Goal: Task Accomplishment & Management: Use online tool/utility

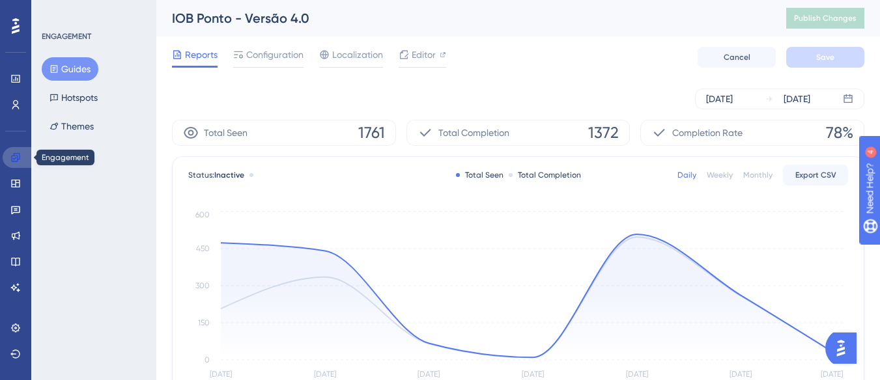
click at [11, 150] on link at bounding box center [18, 157] width 31 height 21
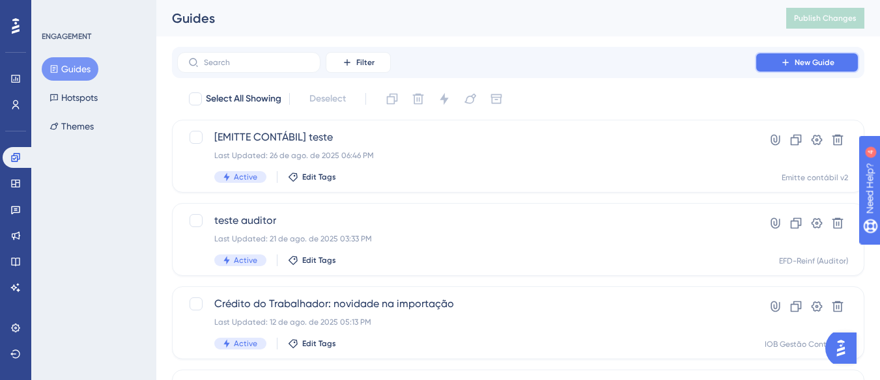
click at [800, 59] on span "New Guide" at bounding box center [815, 62] width 40 height 10
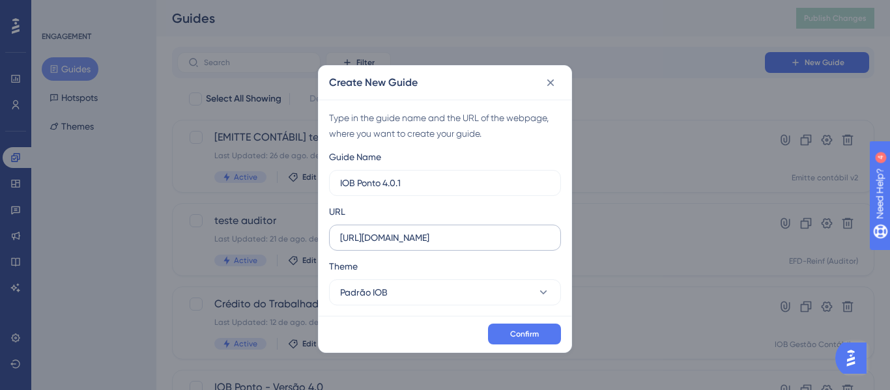
type input "IOB Ponto 4.0.1"
drag, startPoint x: 525, startPoint y: 238, endPoint x: 317, endPoint y: 236, distance: 207.8
click at [317, 236] on div "Create New Guide Type in the guide name and the URL of the webpage, where you w…" at bounding box center [445, 195] width 890 height 390
click at [530, 332] on span "Confirm" at bounding box center [524, 334] width 29 height 10
click at [437, 242] on input "text" at bounding box center [445, 238] width 210 height 14
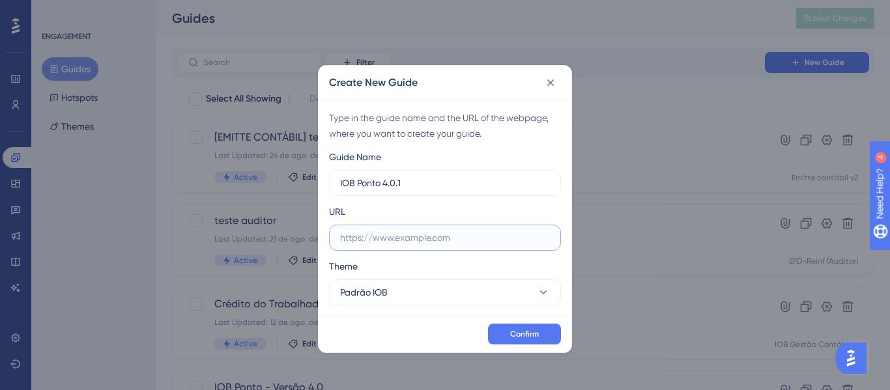
paste input "https://app.pontonow.com.br/"
type input "https://app.pontonow.com.br/"
click at [520, 334] on span "Confirm" at bounding box center [524, 334] width 29 height 10
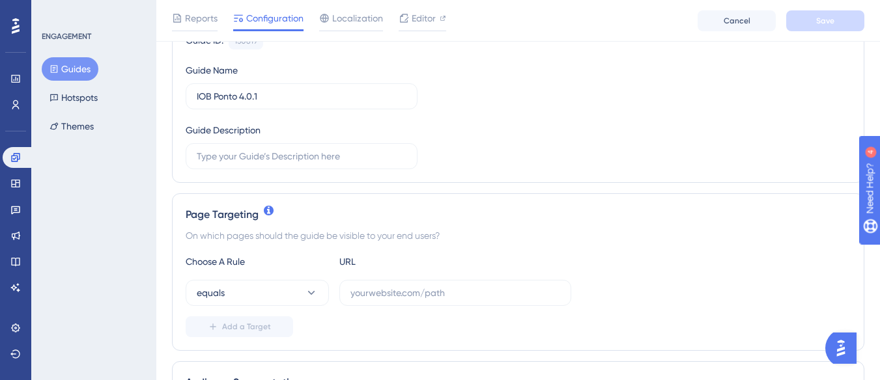
scroll to position [195, 0]
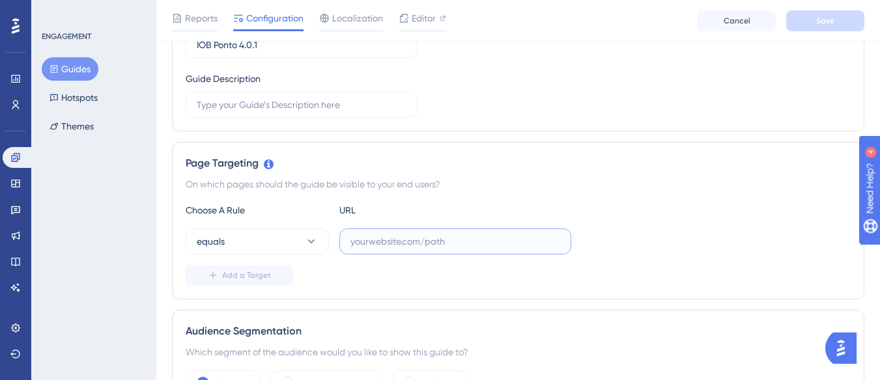
click at [429, 242] on input "text" at bounding box center [455, 241] width 210 height 14
paste input "https://app.pontonow.com.br/dashboard/geral"
type input "https://app.pontonow.com.br/dashboard/geral"
drag, startPoint x: 443, startPoint y: 270, endPoint x: 251, endPoint y: 292, distance: 192.8
click at [442, 270] on div "Add a Target" at bounding box center [518, 275] width 665 height 21
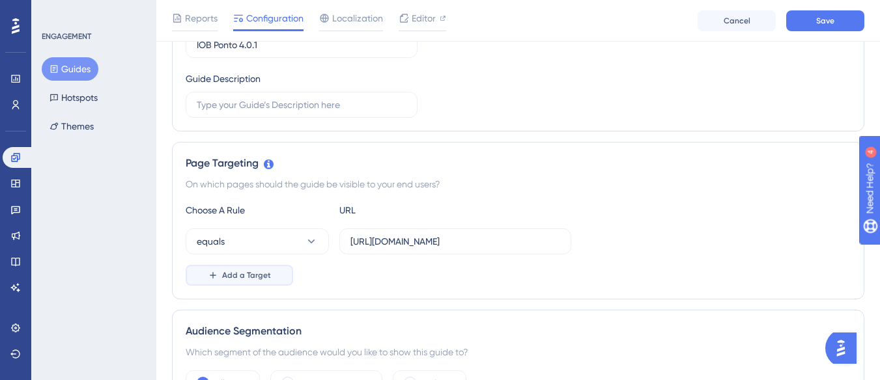
click at [242, 281] on button "Add a Target" at bounding box center [239, 275] width 107 height 21
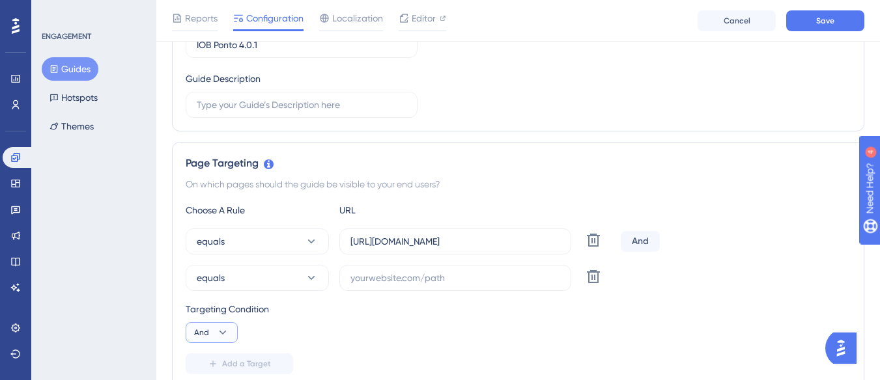
click at [225, 332] on icon at bounding box center [223, 333] width 7 height 4
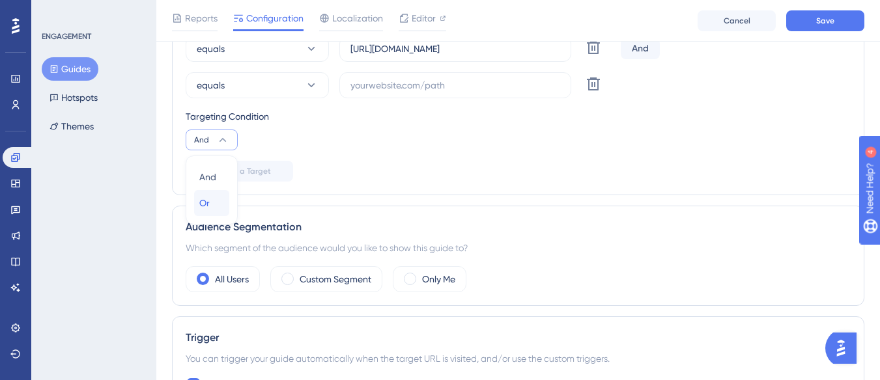
click at [210, 203] on div "Or Or" at bounding box center [211, 203] width 25 height 26
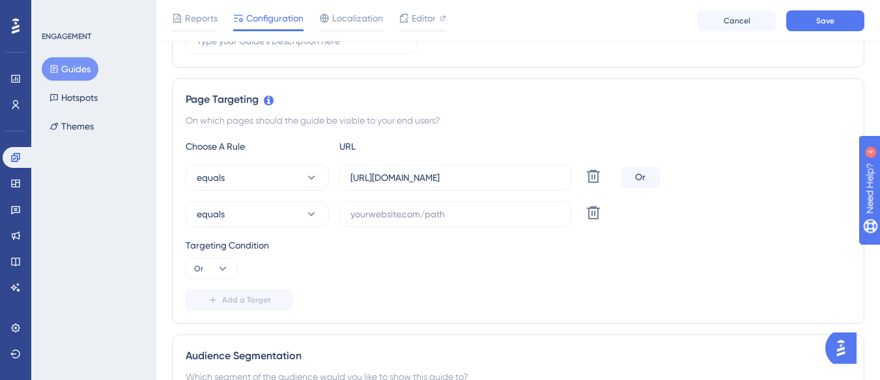
scroll to position [258, 0]
click at [403, 216] on input "text" at bounding box center [455, 215] width 210 height 14
paste input "https://app.pontonow.com.br/principal"
type input "https://app.pontonow.com.br/principal"
click at [254, 302] on span "Add a Target" at bounding box center [246, 301] width 49 height 10
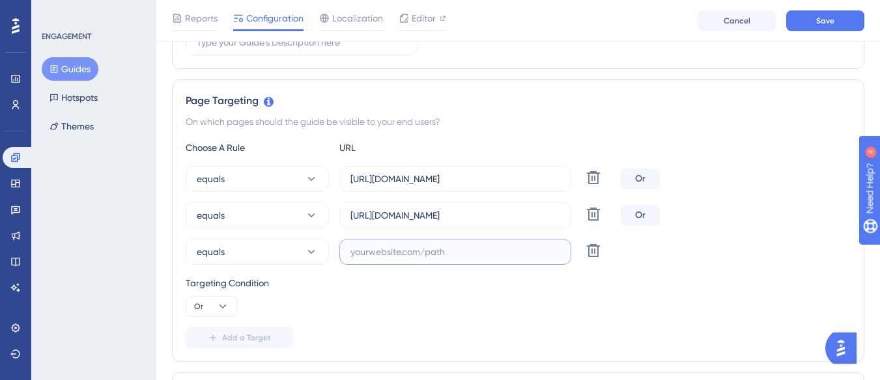
click at [438, 254] on input "text" at bounding box center [455, 252] width 210 height 14
paste input "https://app.pontonow.com.br/minha-conta/financeiro"
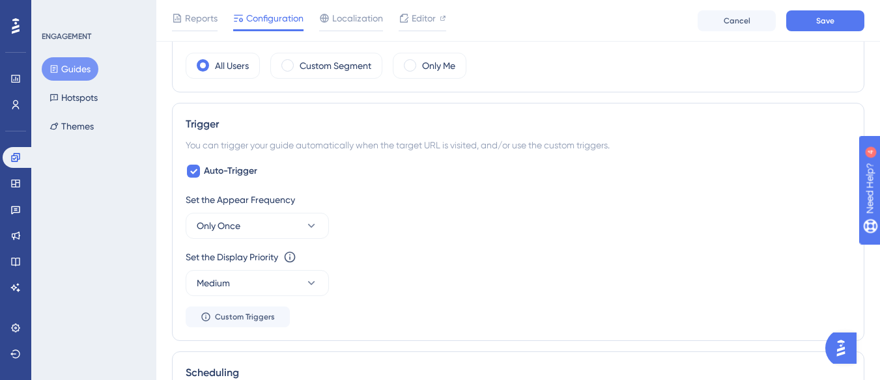
scroll to position [714, 0]
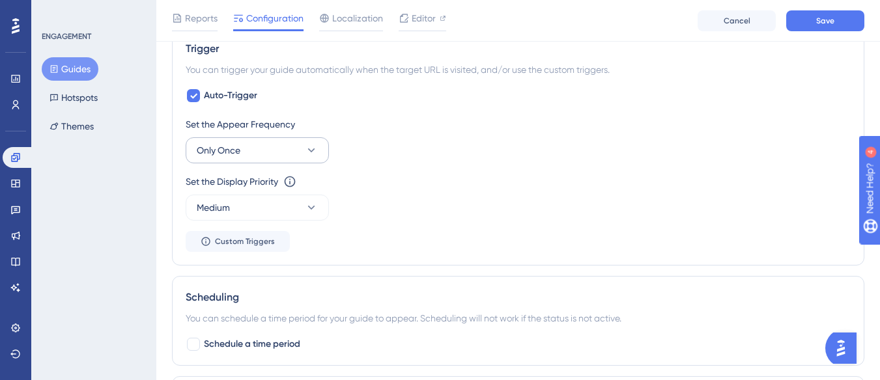
type input "https://app.pontonow.com.br/minha-conta/financeiro"
click at [312, 149] on icon at bounding box center [311, 150] width 13 height 13
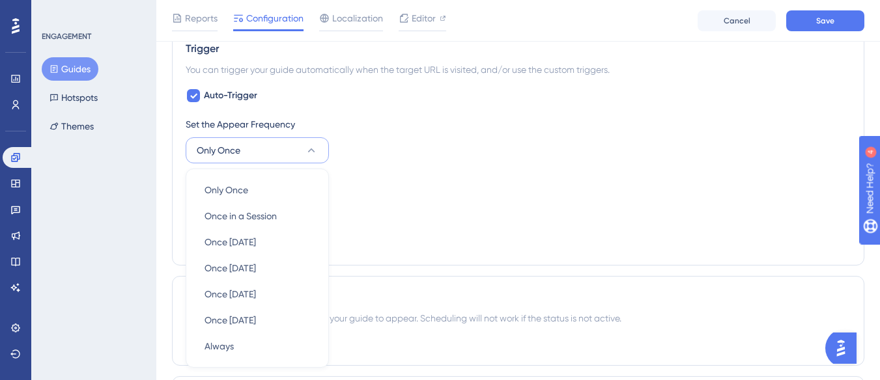
scroll to position [792, 0]
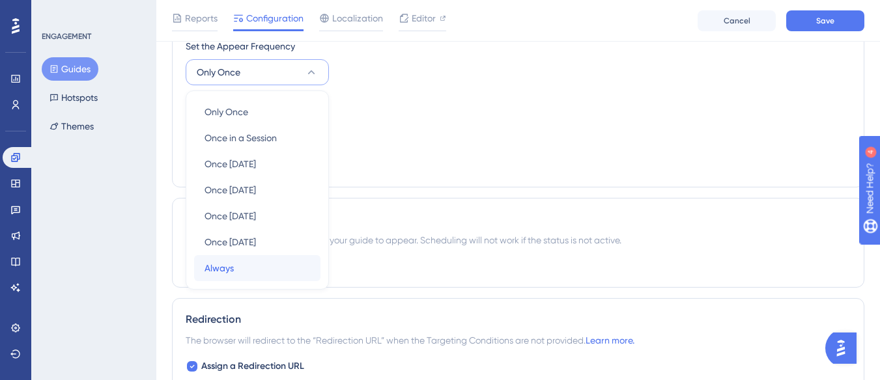
click at [236, 270] on div "Always Always" at bounding box center [258, 268] width 106 height 26
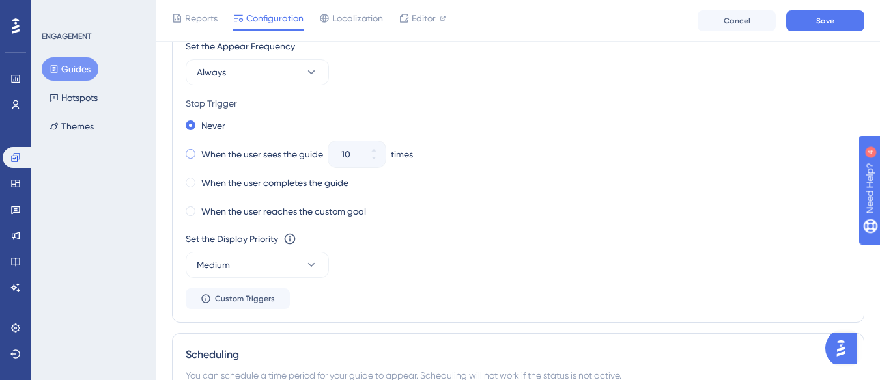
click at [200, 154] on div "When the user sees the guide" at bounding box center [254, 154] width 137 height 18
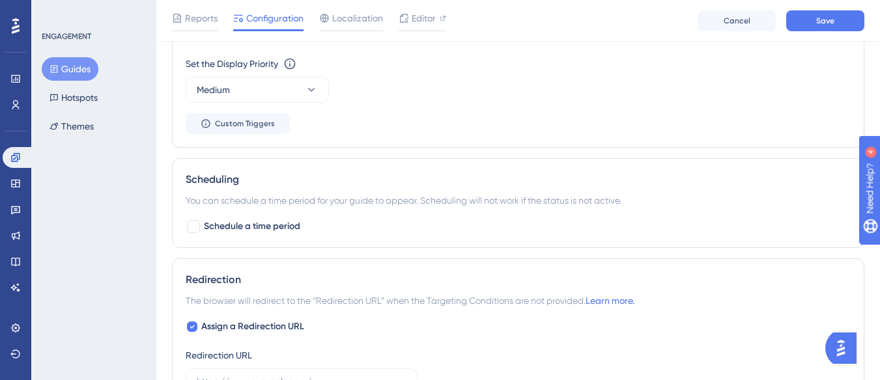
scroll to position [847, 0]
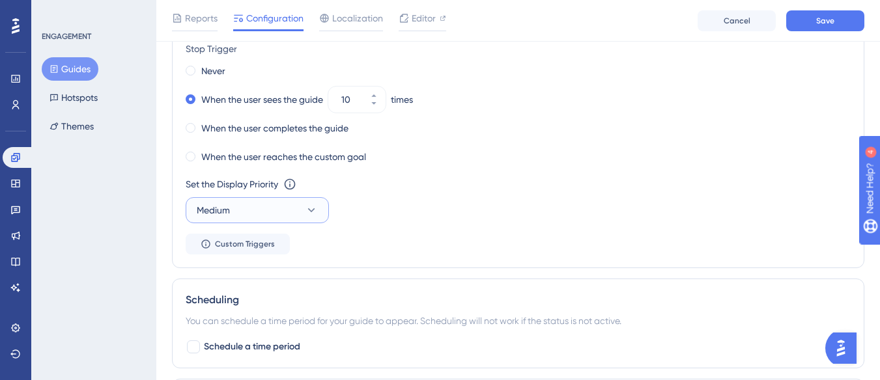
click at [277, 203] on button "Medium" at bounding box center [257, 210] width 143 height 26
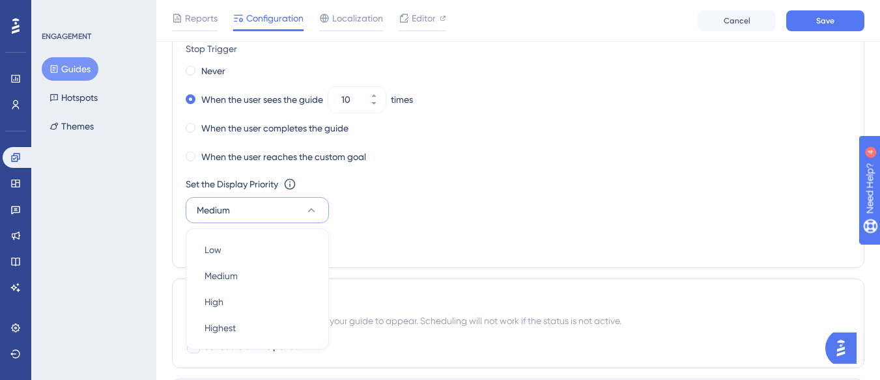
scroll to position [946, 0]
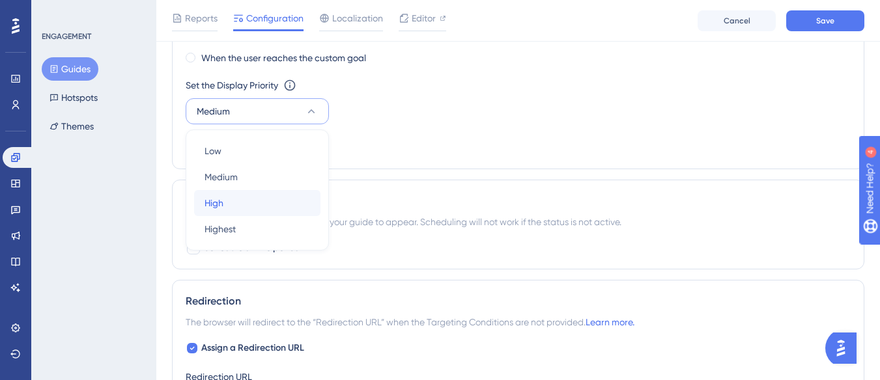
click at [240, 195] on div "High High" at bounding box center [258, 203] width 106 height 26
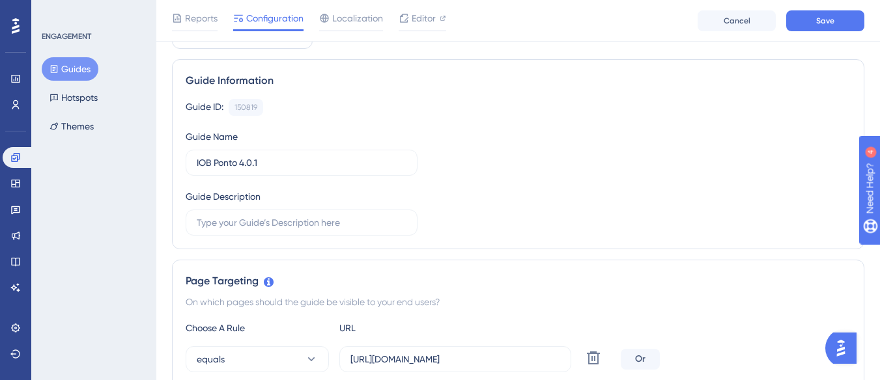
scroll to position [0, 0]
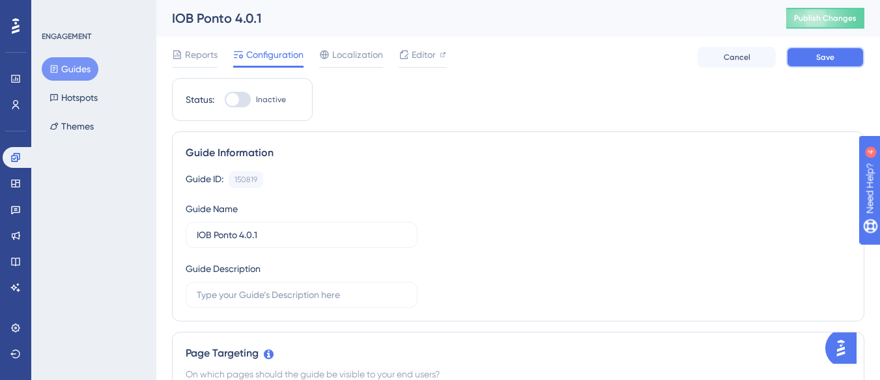
click at [820, 51] on button "Save" at bounding box center [825, 57] width 78 height 21
click at [425, 56] on span "Editor" at bounding box center [424, 55] width 24 height 16
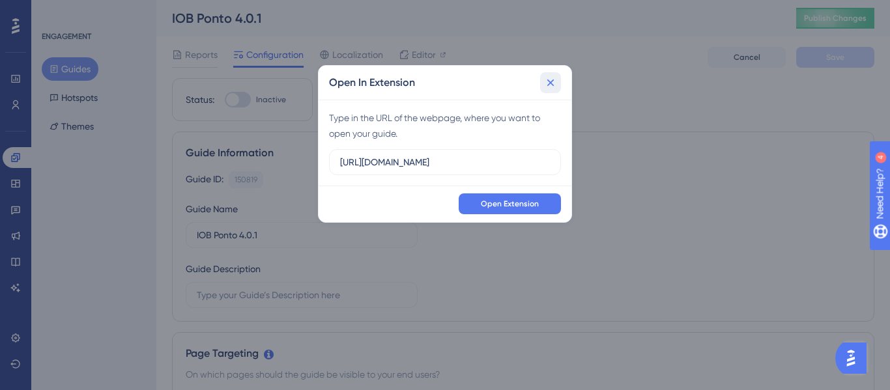
click at [549, 77] on icon at bounding box center [550, 82] width 13 height 13
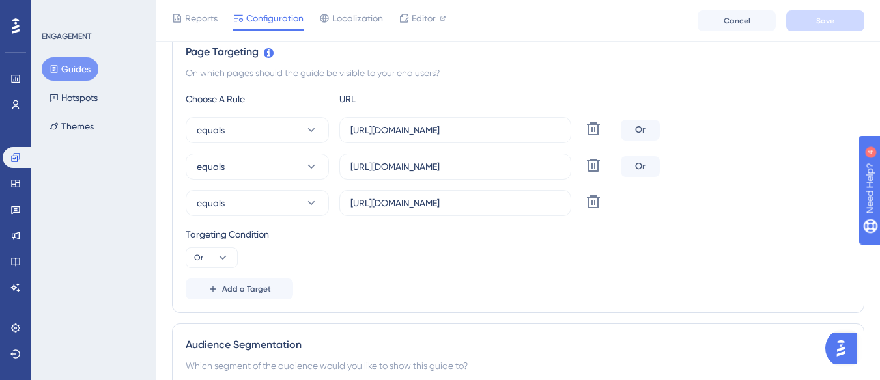
scroll to position [261, 0]
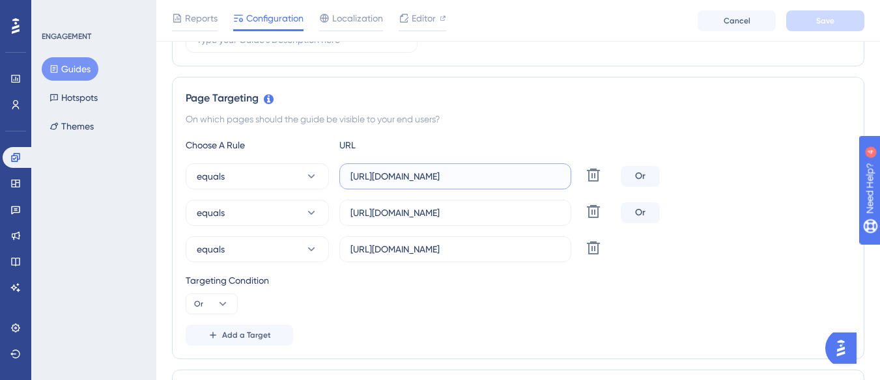
drag, startPoint x: 479, startPoint y: 176, endPoint x: 341, endPoint y: 173, distance: 138.1
click at [341, 173] on label "https://app.pontonow.com.br/dashboard/geral" at bounding box center [455, 176] width 232 height 26
drag, startPoint x: 557, startPoint y: 176, endPoint x: 342, endPoint y: 178, distance: 215.0
click at [342, 178] on label "https://app.pontonow.com.br/dashboard/geral" at bounding box center [455, 176] width 232 height 26
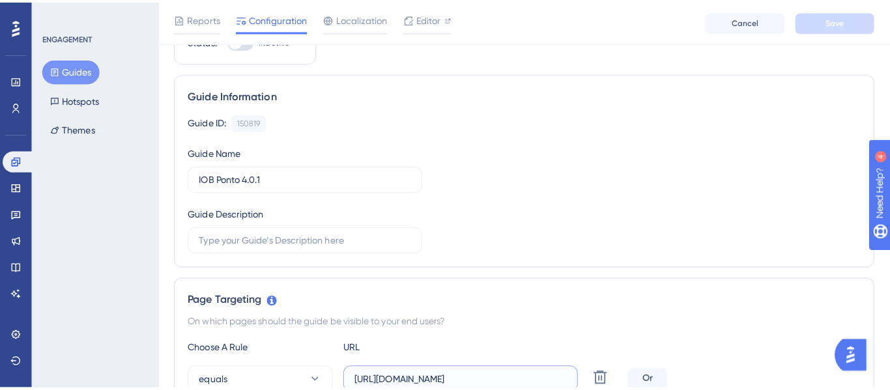
scroll to position [0, 0]
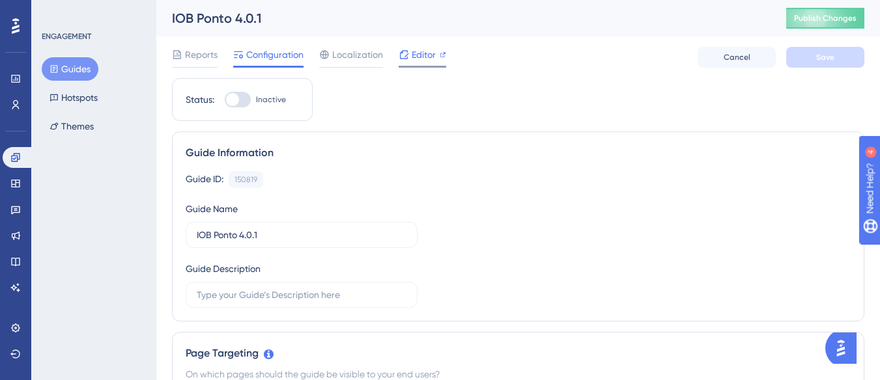
click at [427, 53] on span "Editor" at bounding box center [424, 55] width 24 height 16
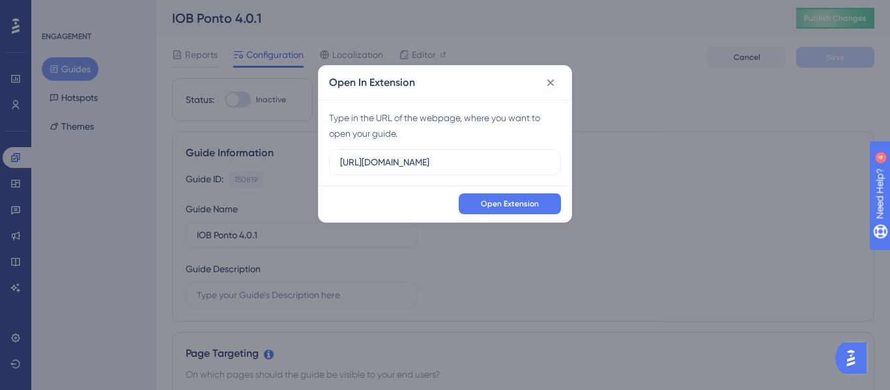
drag, startPoint x: 529, startPoint y: 156, endPoint x: 277, endPoint y: 147, distance: 251.6
click at [277, 147] on div "Open In Extension Type in the URL of the webpage, where you want to open your g…" at bounding box center [445, 195] width 890 height 390
drag, startPoint x: 476, startPoint y: 164, endPoint x: 561, endPoint y: 164, distance: 86.0
click at [561, 164] on div "Type in the URL of the webpage, where you want to open your guide. https://app.…" at bounding box center [445, 143] width 253 height 86
type input "https://app.pontonow.com.br/"
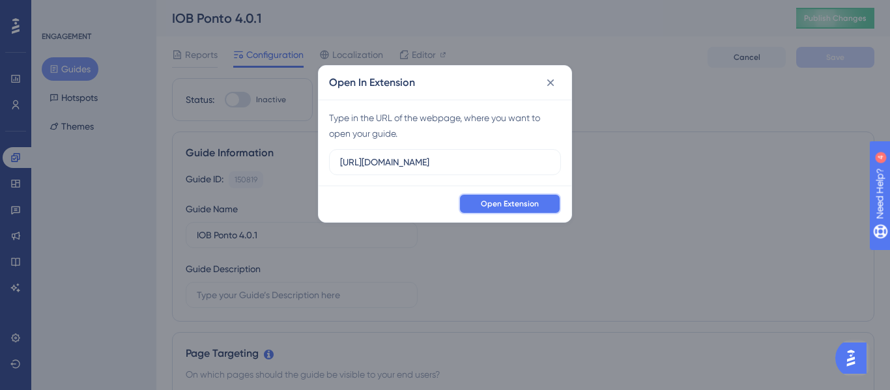
click at [530, 205] on span "Open Extension" at bounding box center [510, 204] width 58 height 10
